Goal: Check status

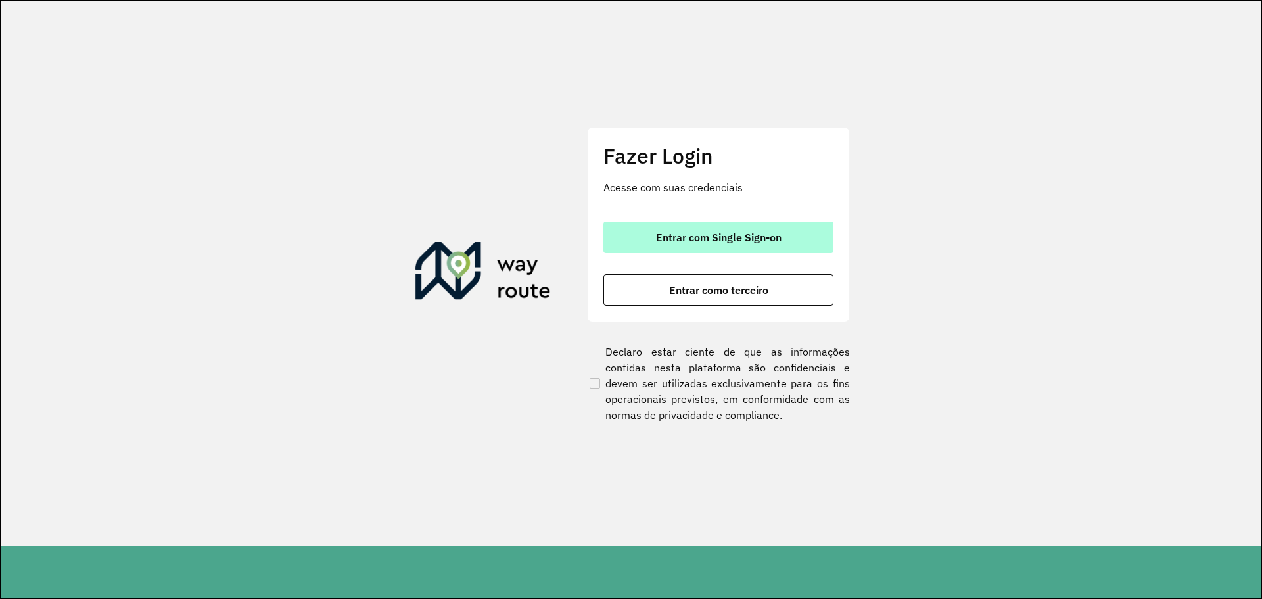
click at [697, 229] on button "Entrar com Single Sign-on" at bounding box center [718, 237] width 230 height 32
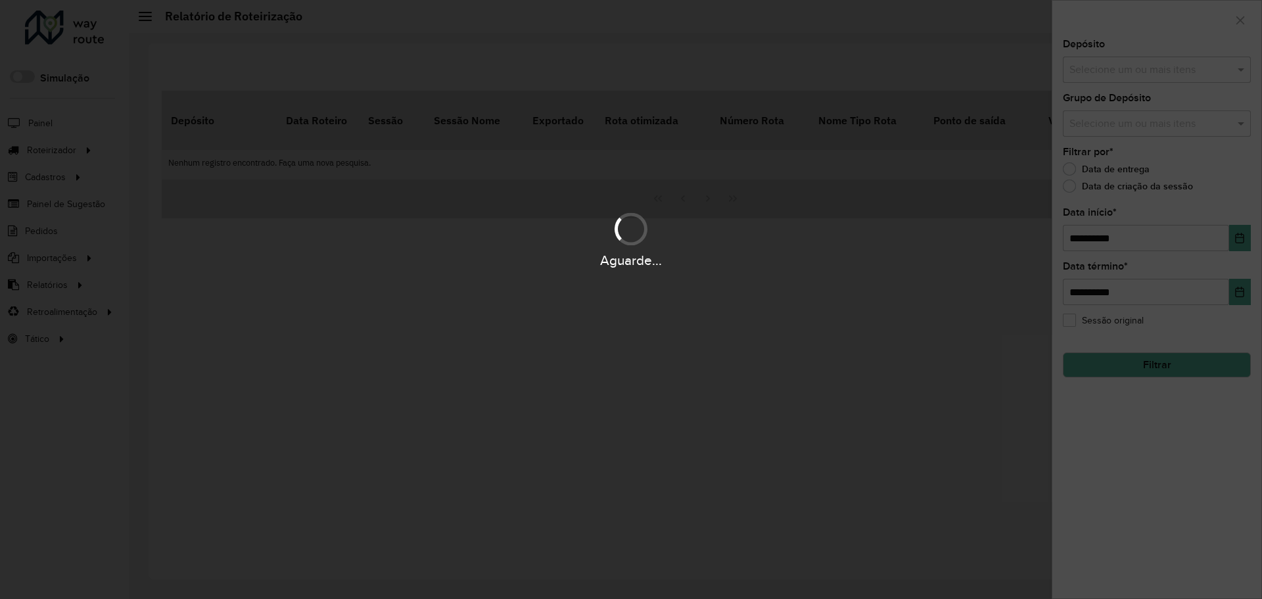
click at [198, 159] on div "Aguarde..." at bounding box center [631, 299] width 1262 height 599
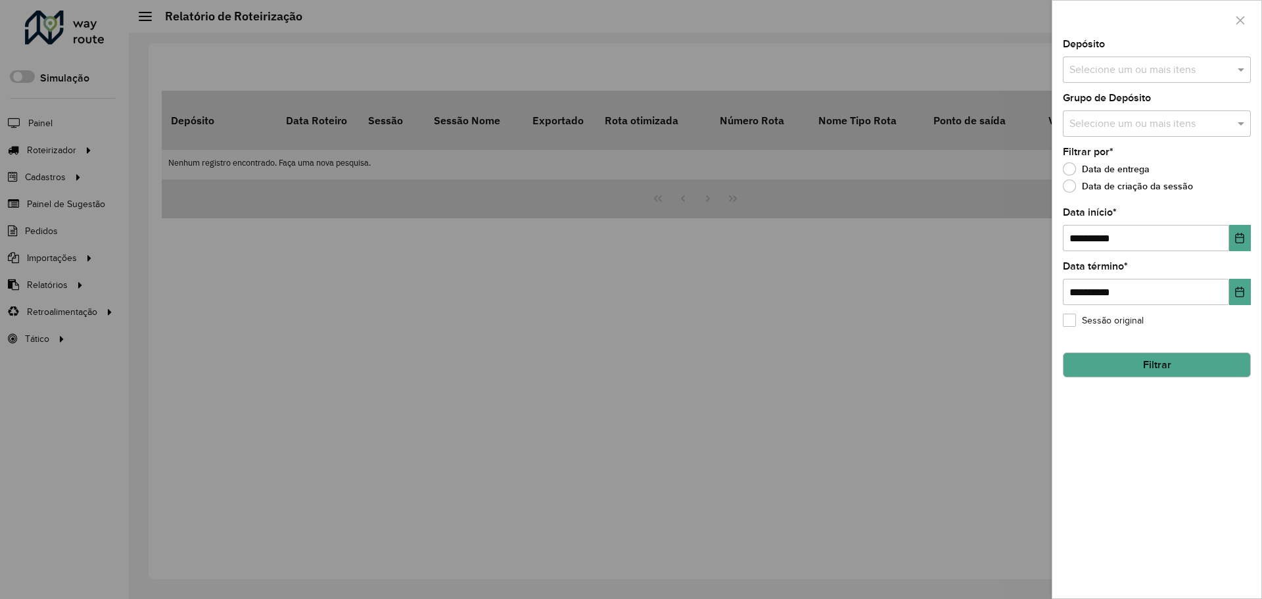
click at [93, 244] on div at bounding box center [631, 299] width 1262 height 599
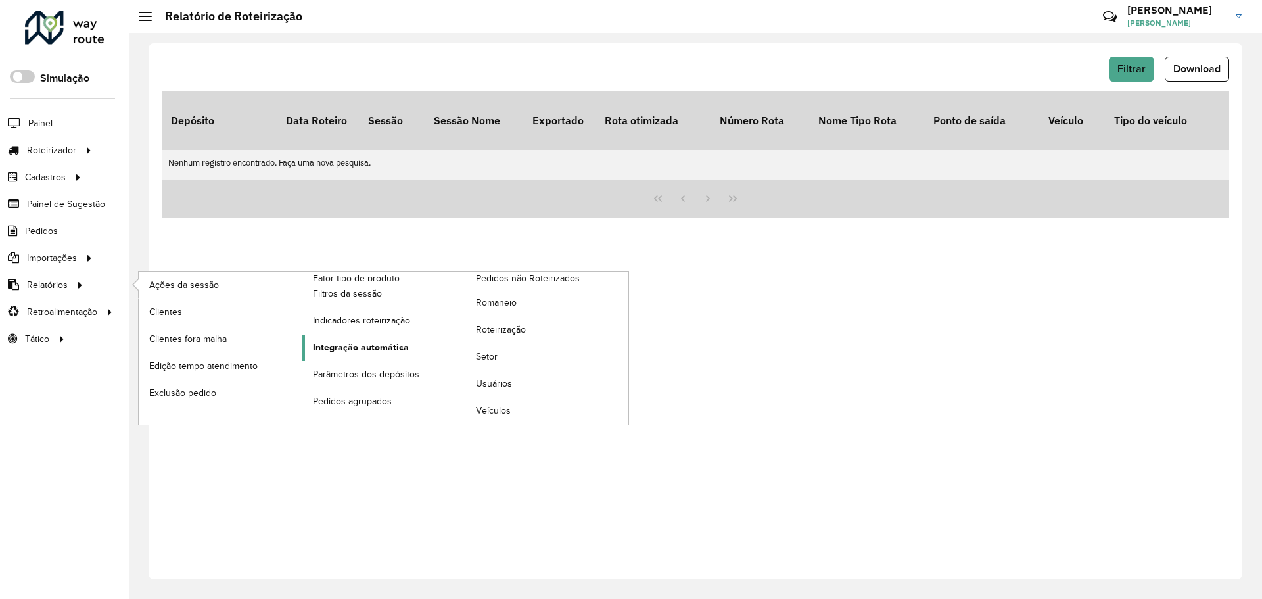
click at [384, 345] on span "Integração automática" at bounding box center [361, 347] width 96 height 14
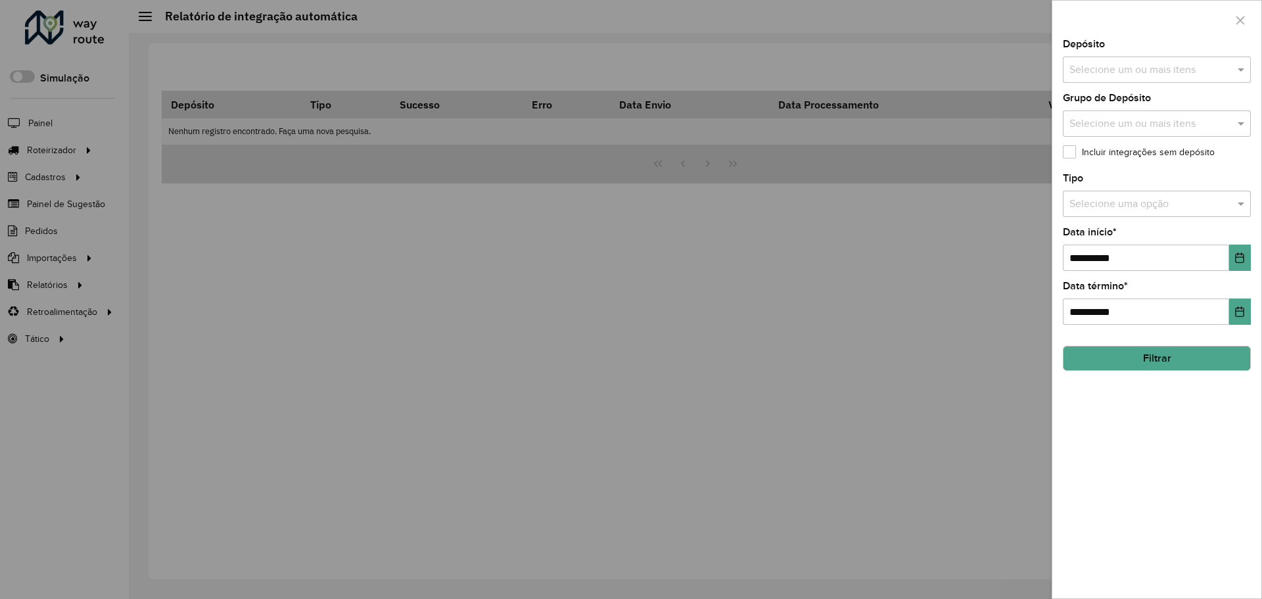
click at [1118, 66] on input "text" at bounding box center [1150, 70] width 168 height 16
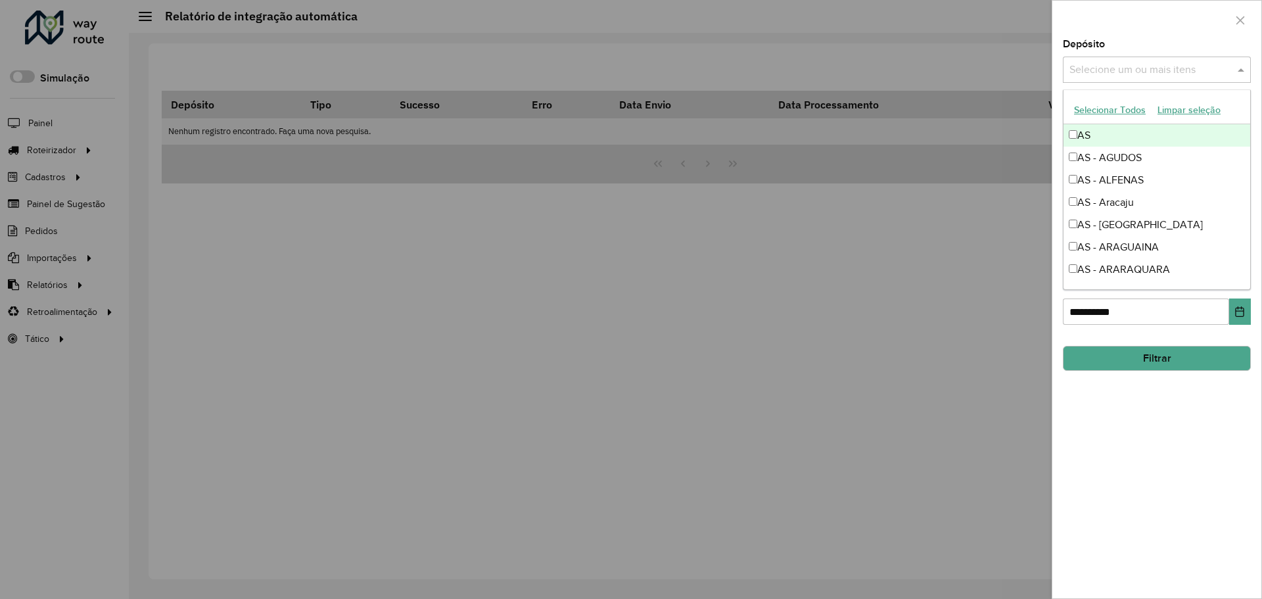
click at [1150, 65] on input "text" at bounding box center [1150, 70] width 168 height 16
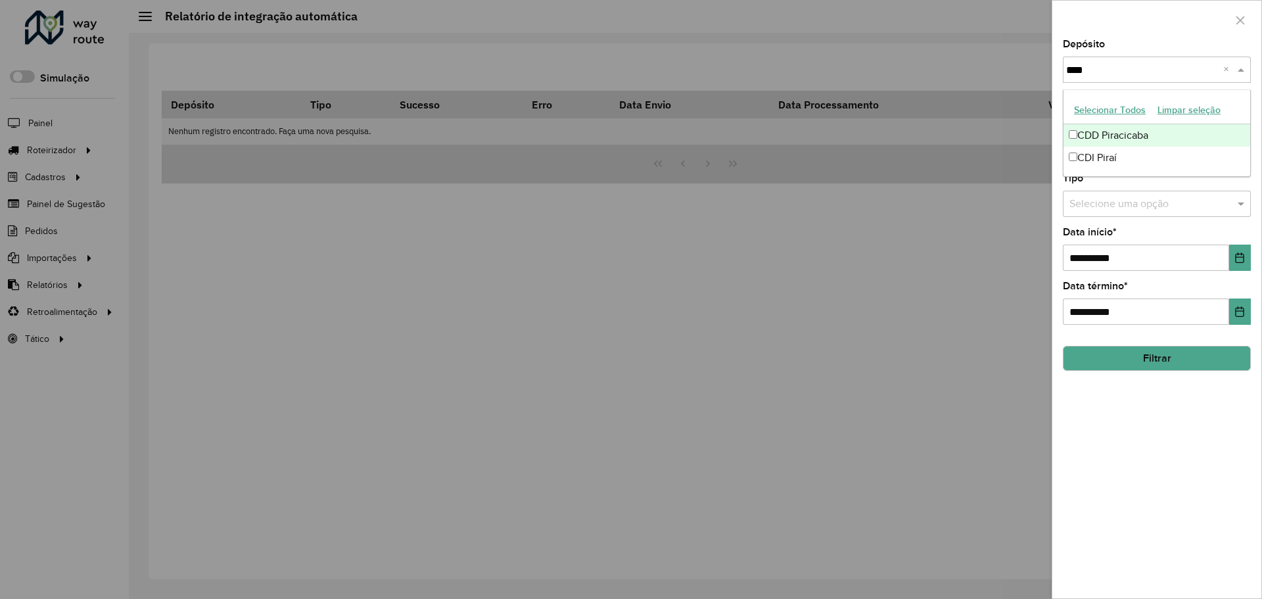
type input "*****"
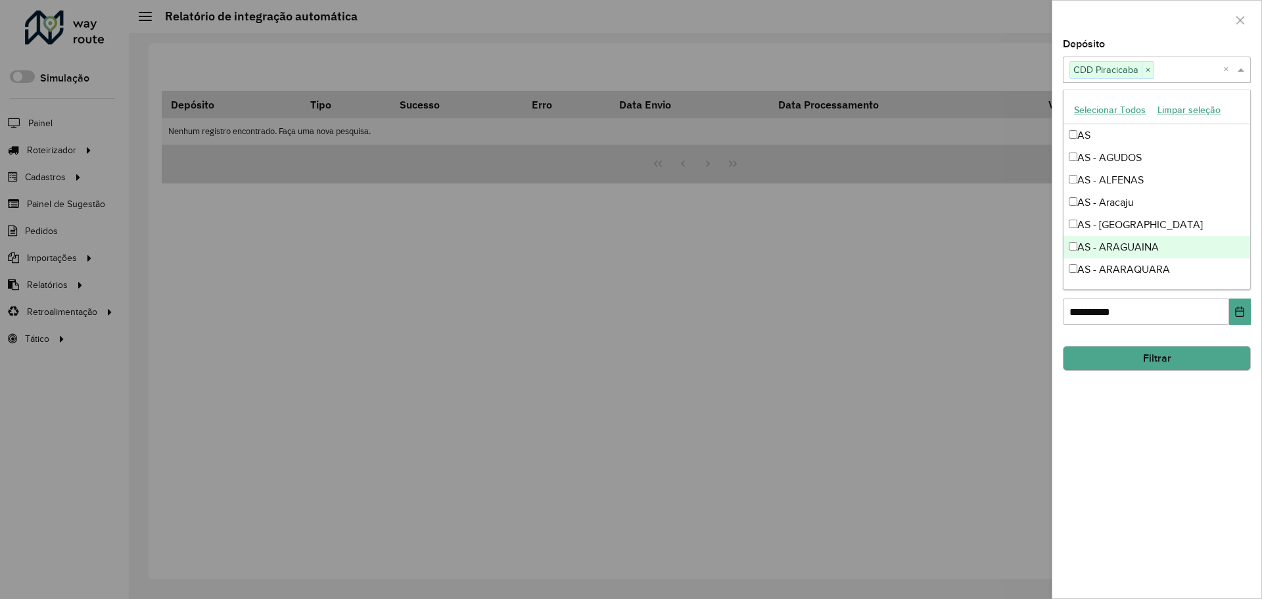
click at [1165, 386] on div "**********" at bounding box center [1156, 318] width 209 height 559
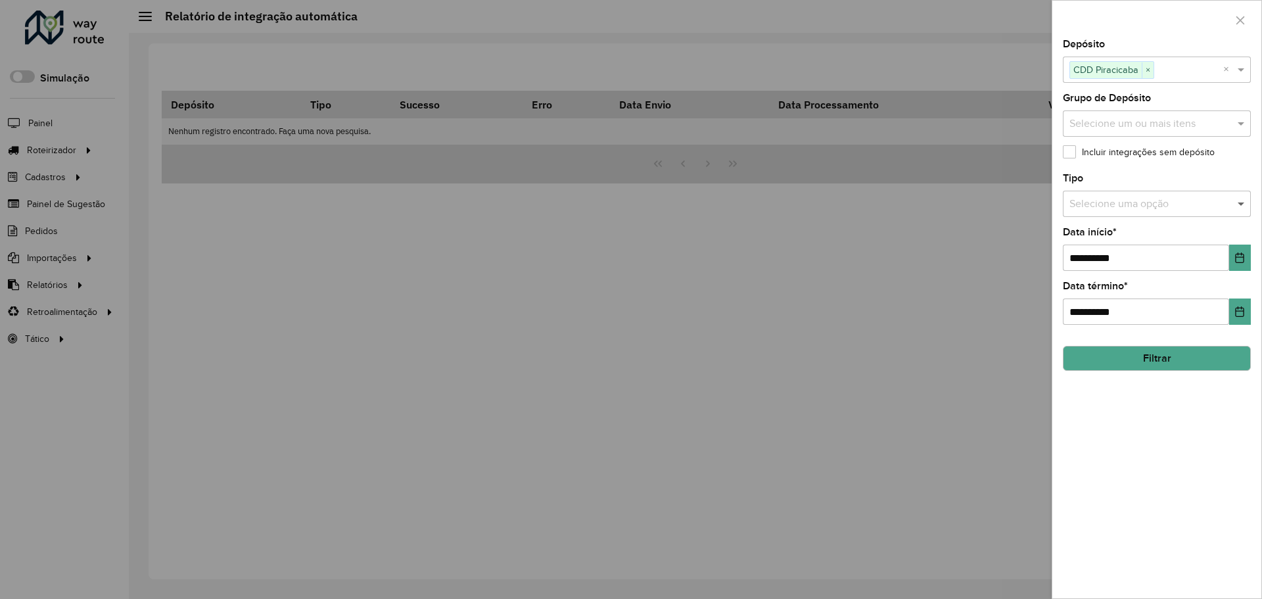
click at [1234, 207] on span at bounding box center [1242, 204] width 16 height 16
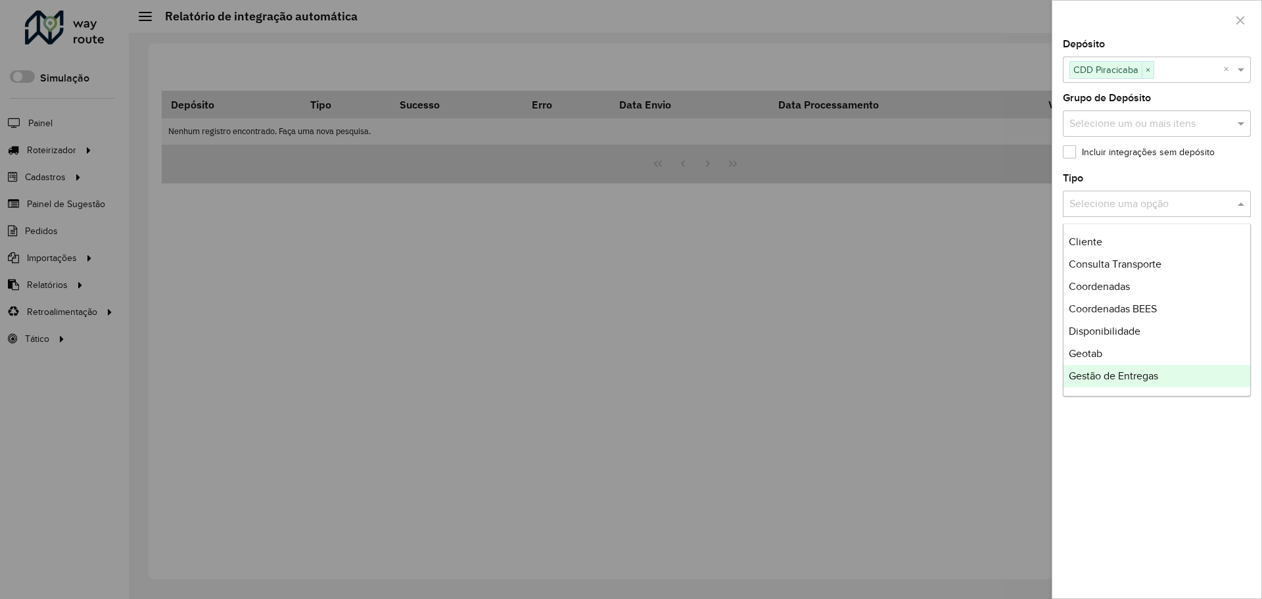
scroll to position [197, 0]
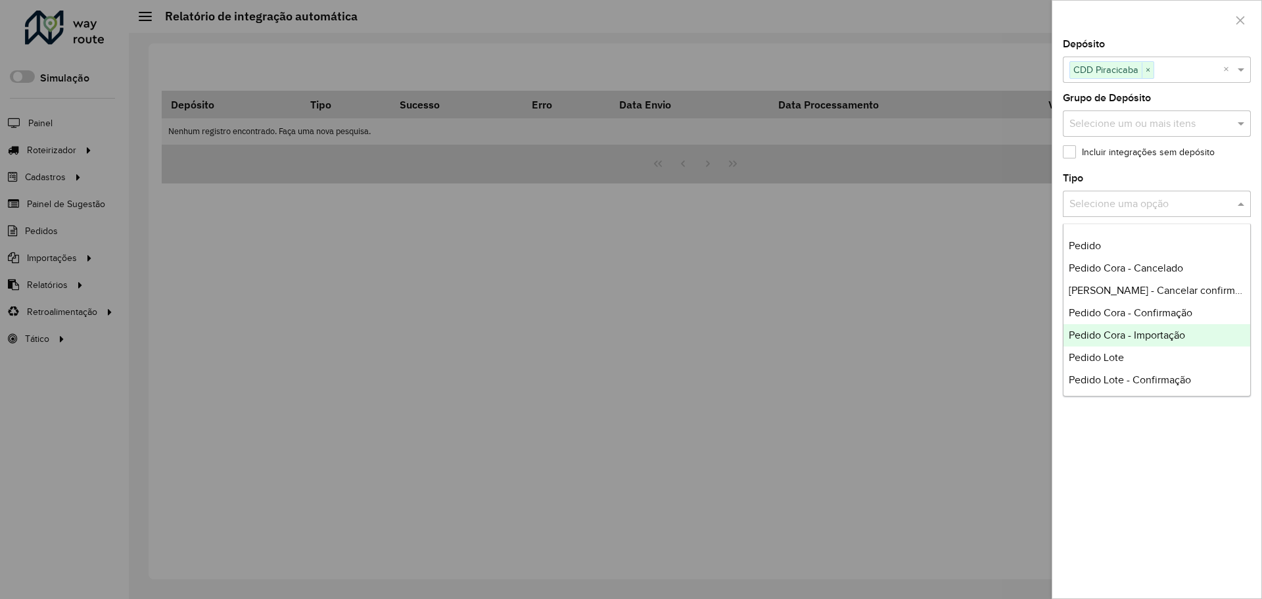
click at [1180, 333] on span "Pedido Cora - Importação" at bounding box center [1126, 334] width 116 height 11
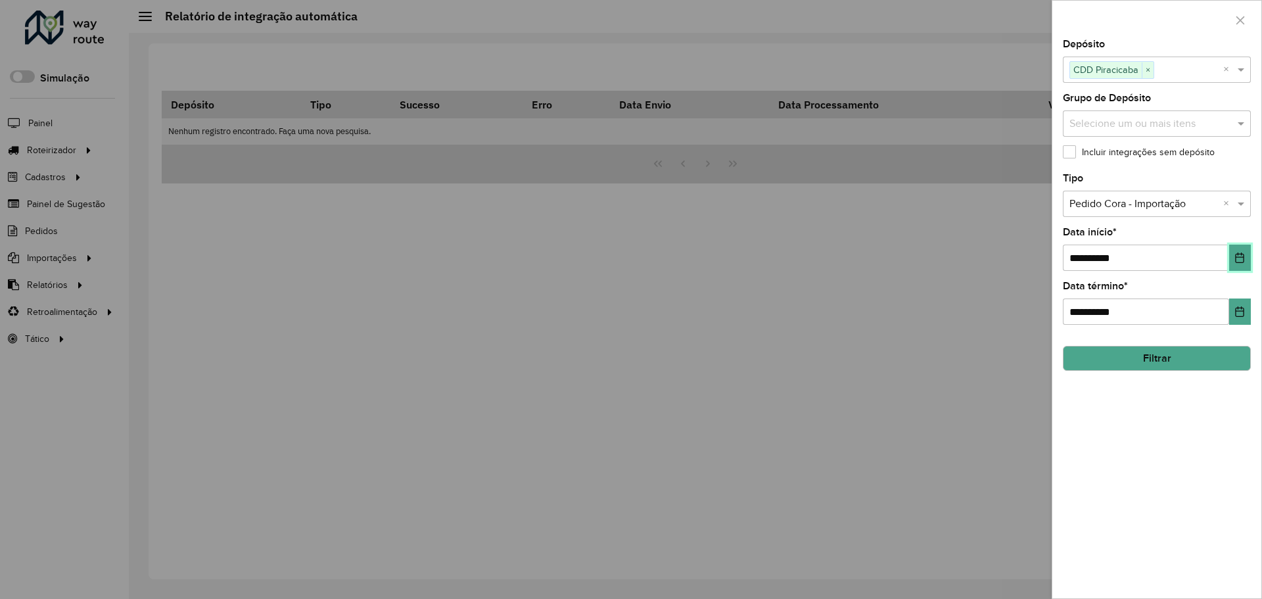
click at [1239, 258] on icon "Choose Date" at bounding box center [1239, 257] width 9 height 11
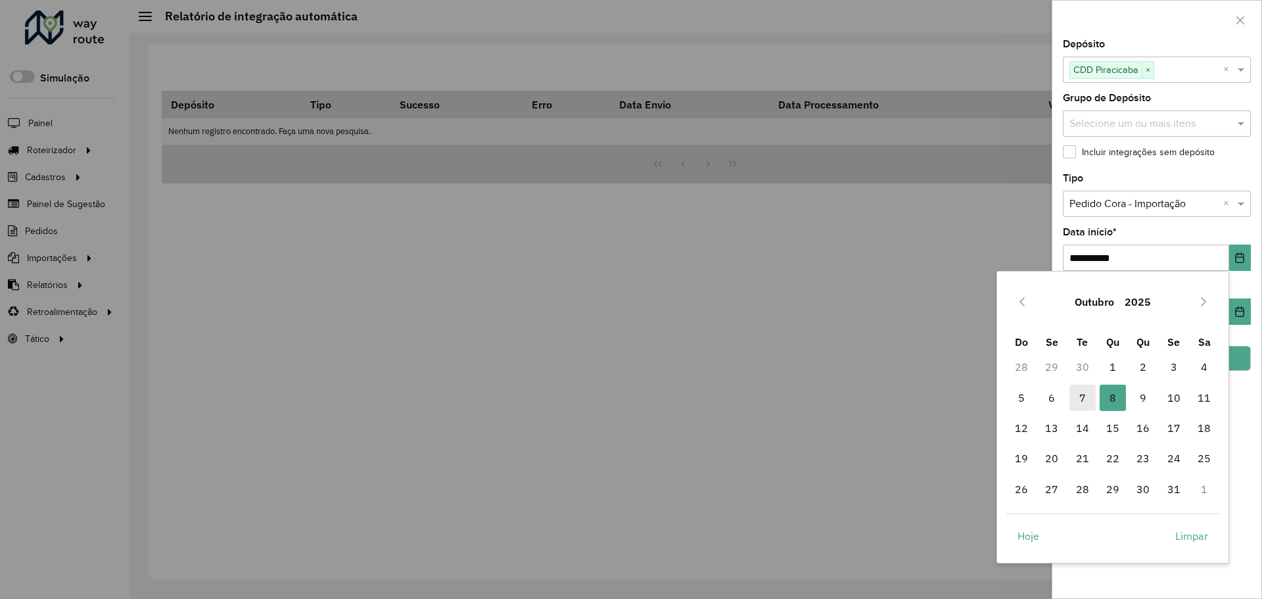
click at [1080, 400] on span "7" at bounding box center [1082, 397] width 26 height 26
type input "**********"
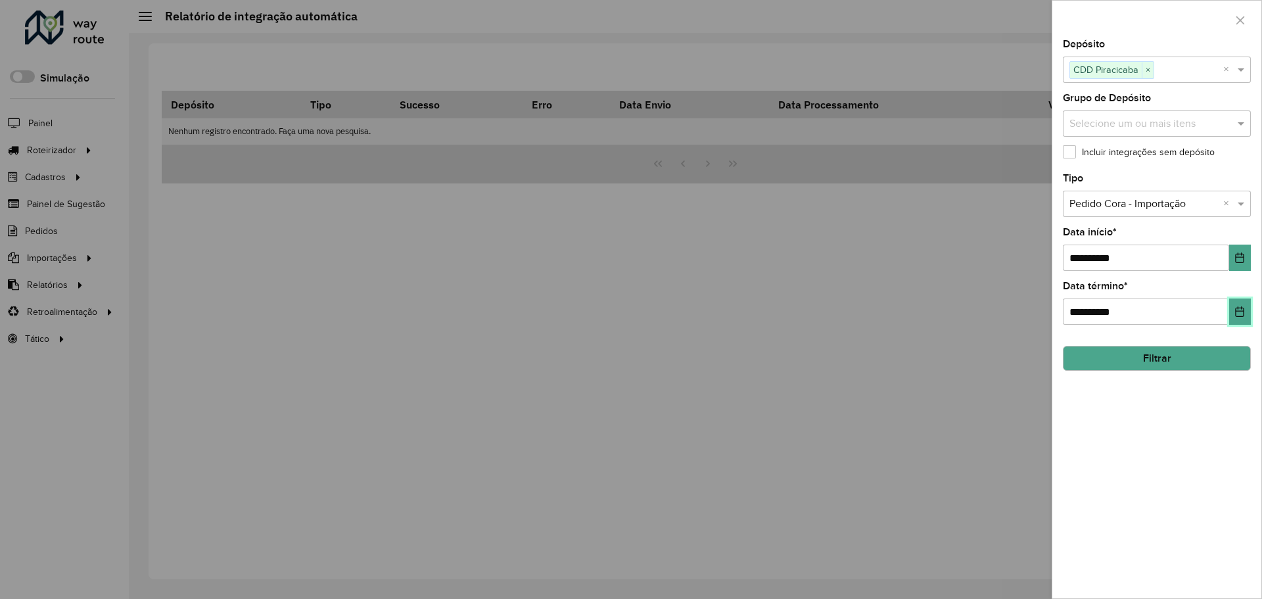
click at [1243, 316] on icon "Choose Date" at bounding box center [1239, 311] width 9 height 11
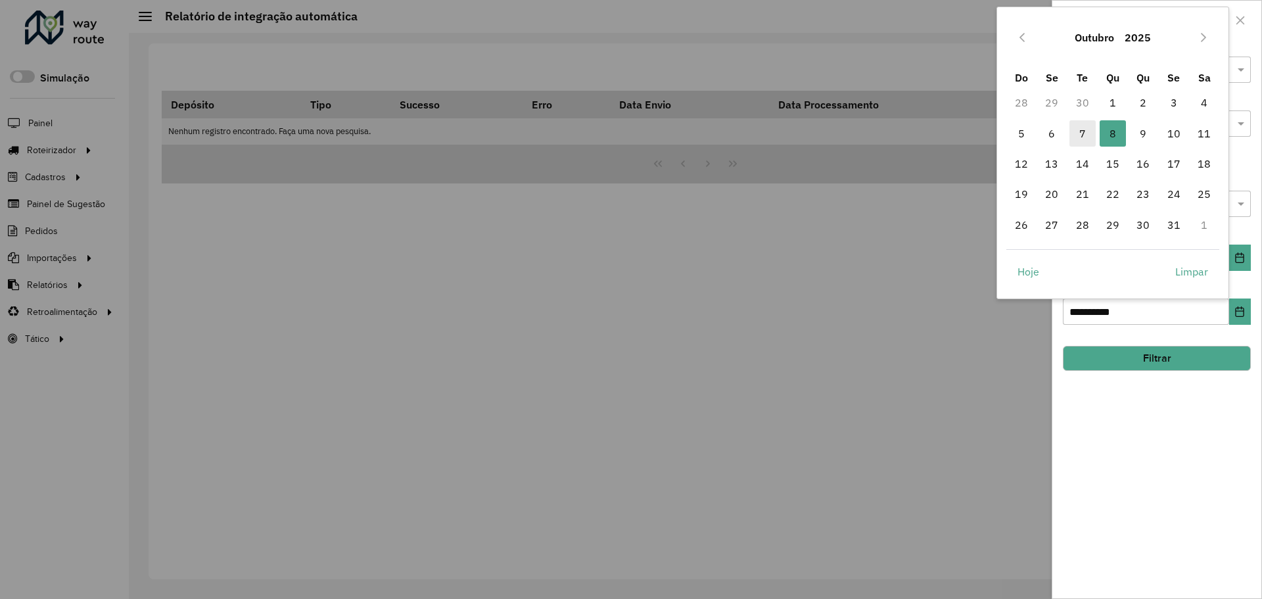
click at [1073, 128] on span "7" at bounding box center [1082, 133] width 26 height 26
type input "**********"
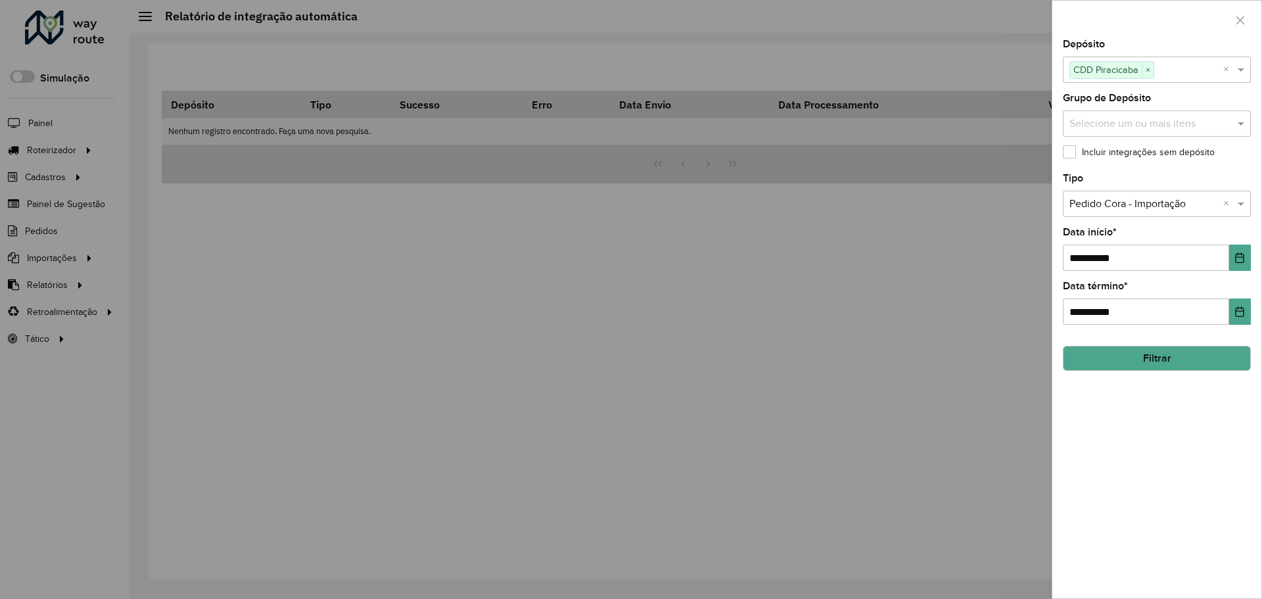
click at [1151, 357] on button "Filtrar" at bounding box center [1156, 358] width 188 height 25
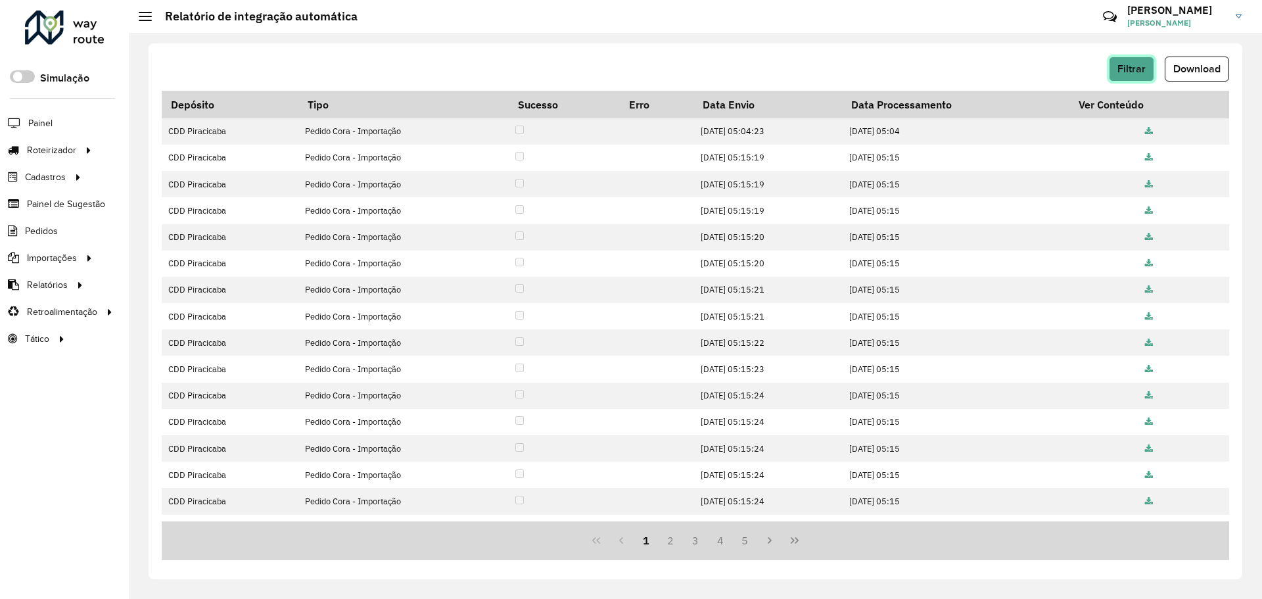
click at [1132, 64] on span "Filtrar" at bounding box center [1131, 68] width 28 height 11
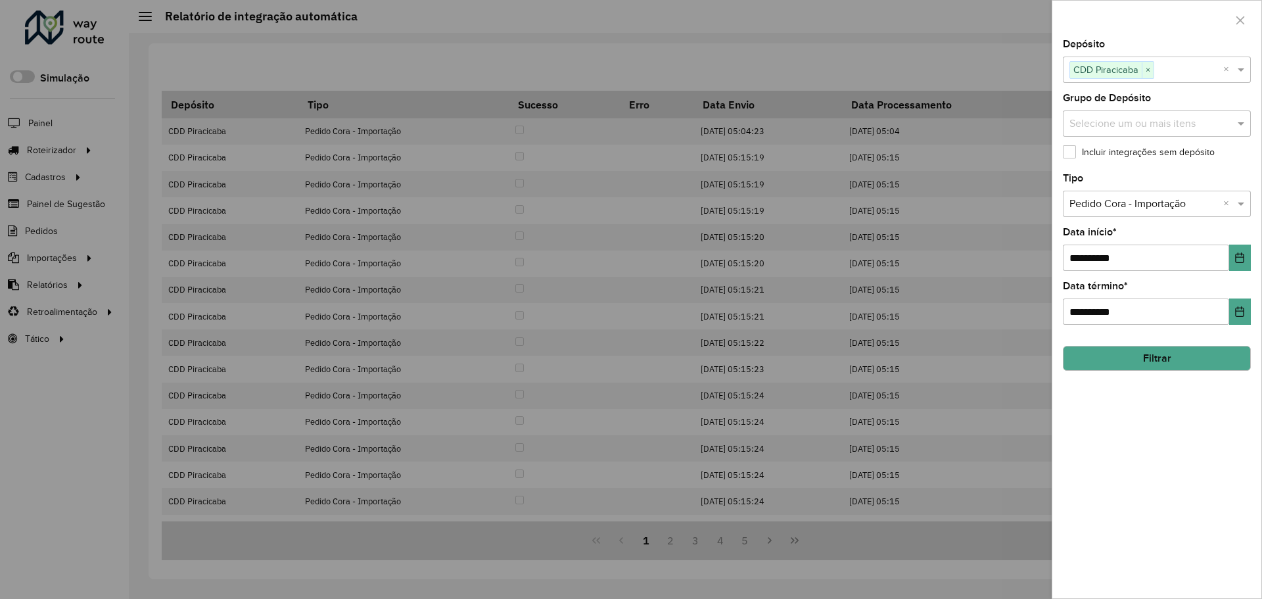
click at [1176, 211] on input "text" at bounding box center [1143, 204] width 148 height 16
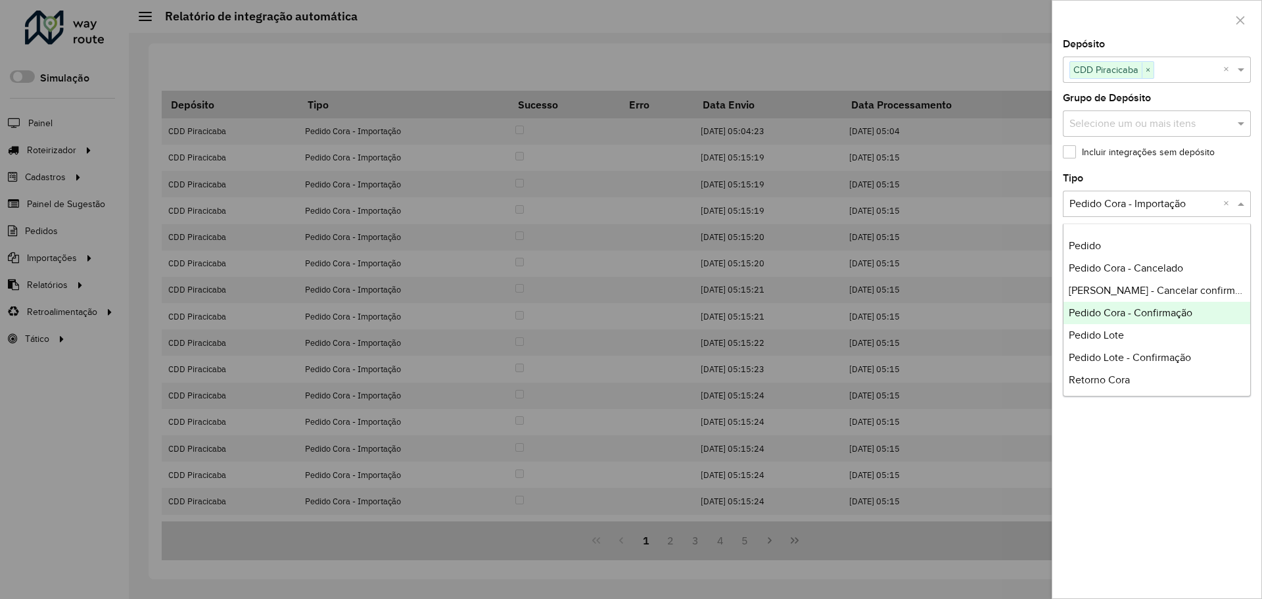
click at [1171, 314] on span "Pedido Cora - Confirmação" at bounding box center [1130, 312] width 124 height 11
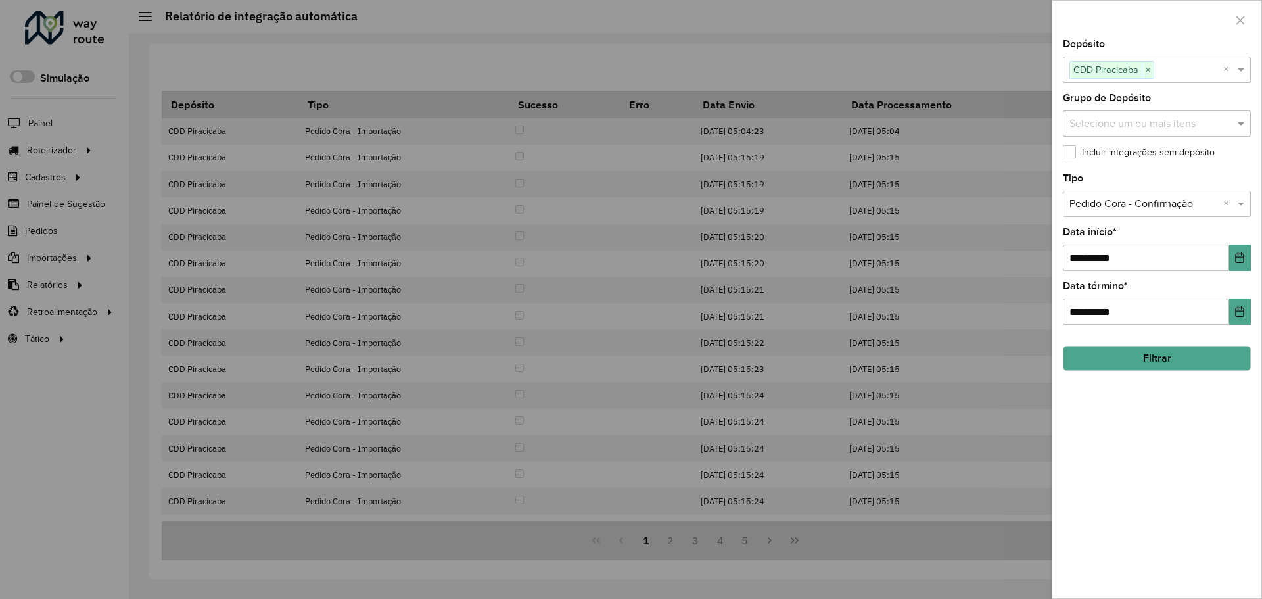
click at [1163, 353] on button "Filtrar" at bounding box center [1156, 358] width 188 height 25
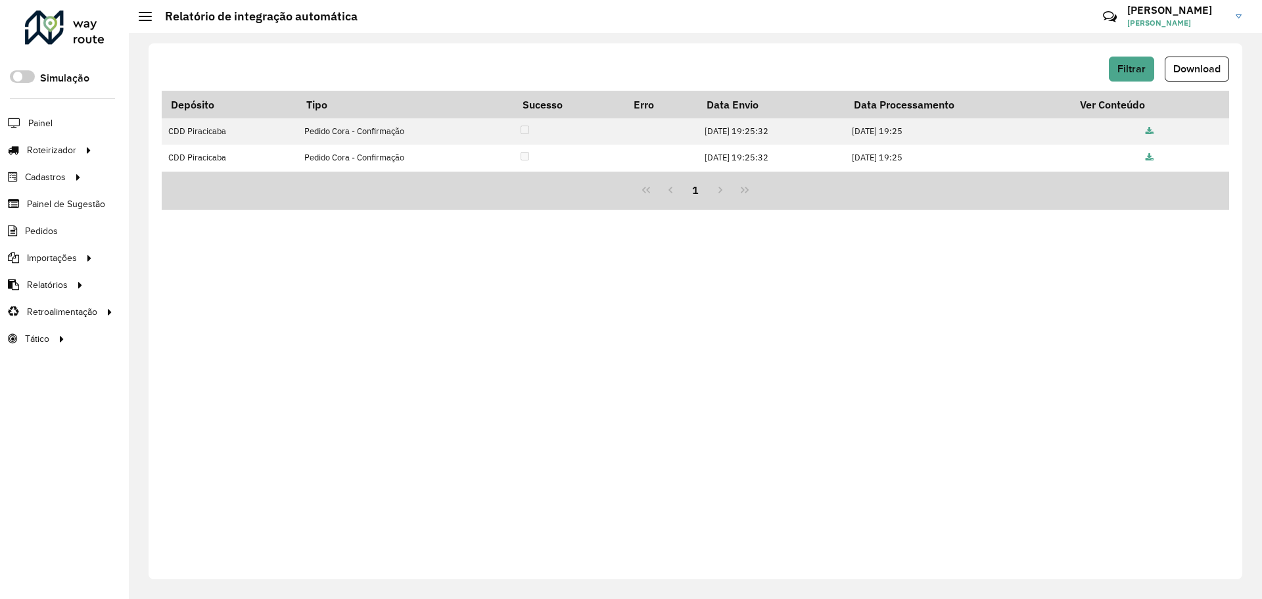
click at [662, 345] on div "Filtrar Download Depósito Tipo Sucesso Erro Data Envio Data Processamento Ver C…" at bounding box center [694, 311] width 1093 height 536
